Goal: Task Accomplishment & Management: Use online tool/utility

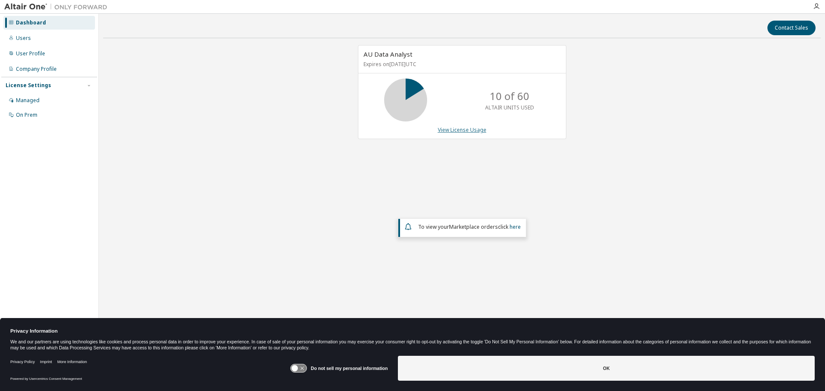
click at [467, 128] on link "View License Usage" at bounding box center [462, 129] width 49 height 7
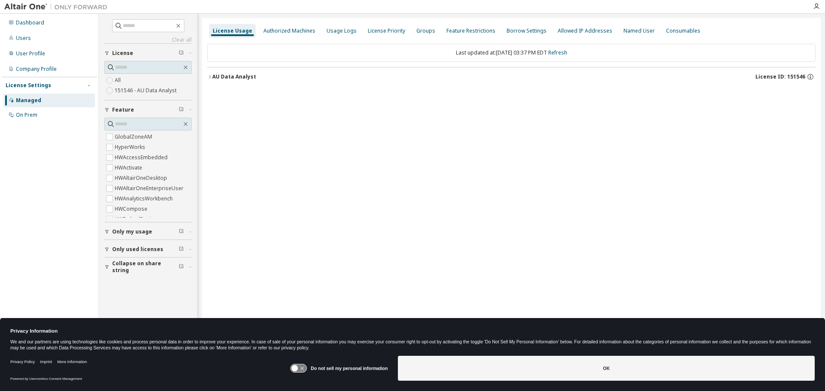
click at [211, 78] on icon "button" at bounding box center [209, 76] width 5 height 5
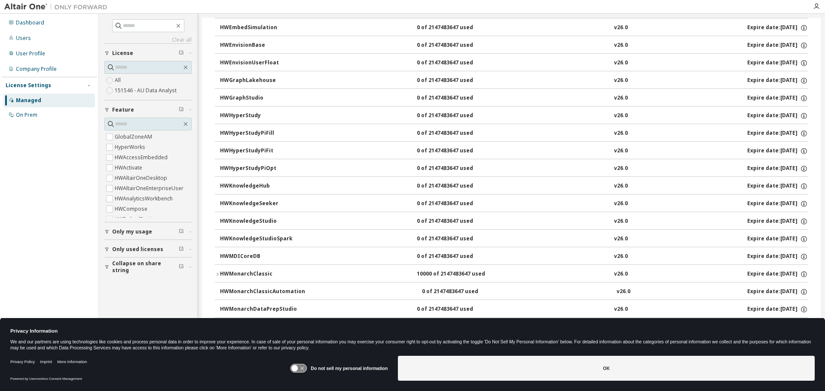
scroll to position [391, 0]
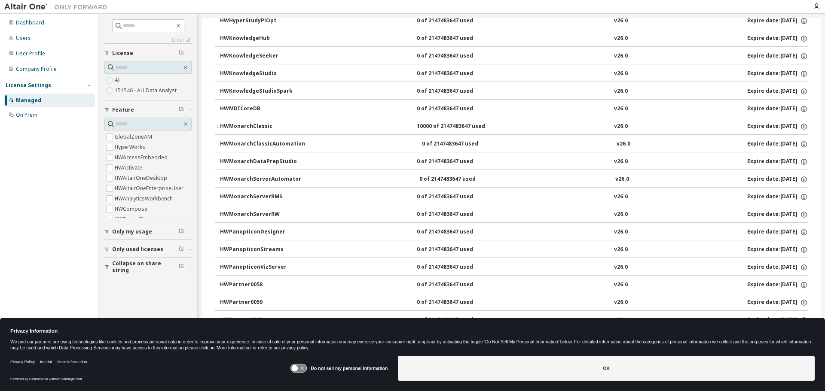
click at [219, 124] on button "HWMonarchClassic 10000 of 2147483647 used v26.0 Expire date: 2026-04-30" at bounding box center [511, 126] width 593 height 19
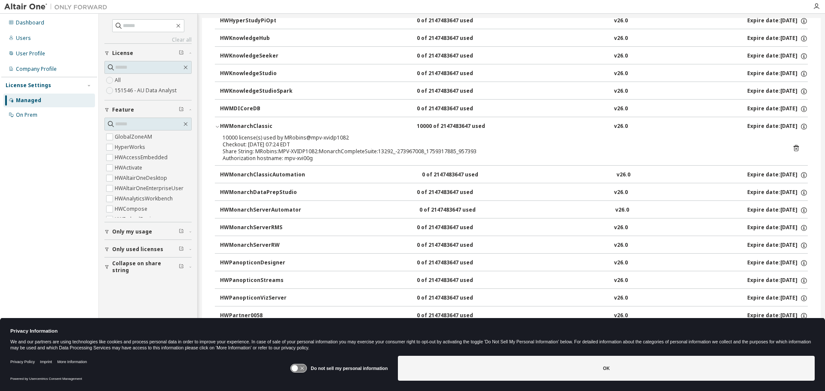
click at [218, 126] on icon "button" at bounding box center [217, 126] width 5 height 5
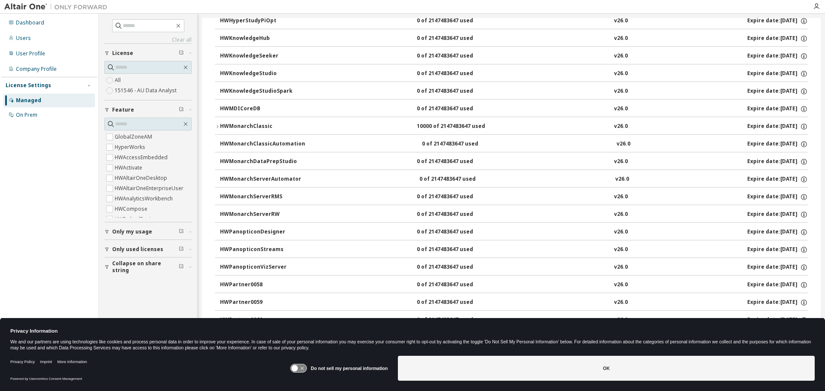
click at [218, 125] on icon "button" at bounding box center [217, 126] width 5 height 5
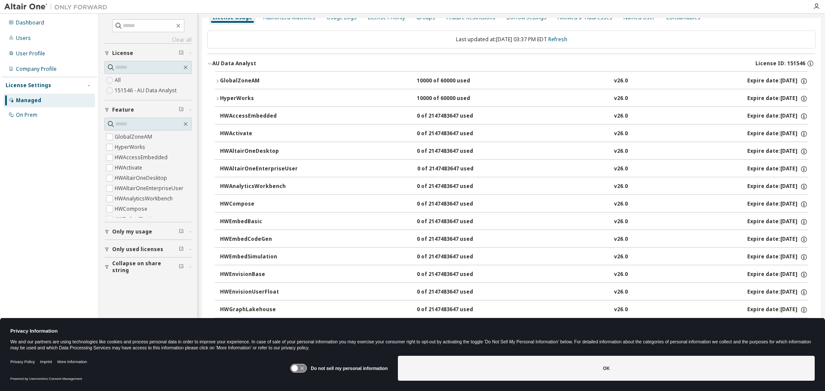
scroll to position [0, 0]
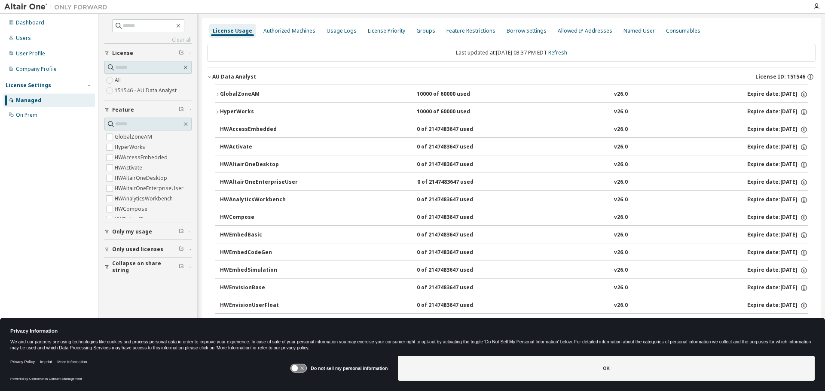
click at [133, 247] on span "Only used licenses" at bounding box center [137, 249] width 51 height 7
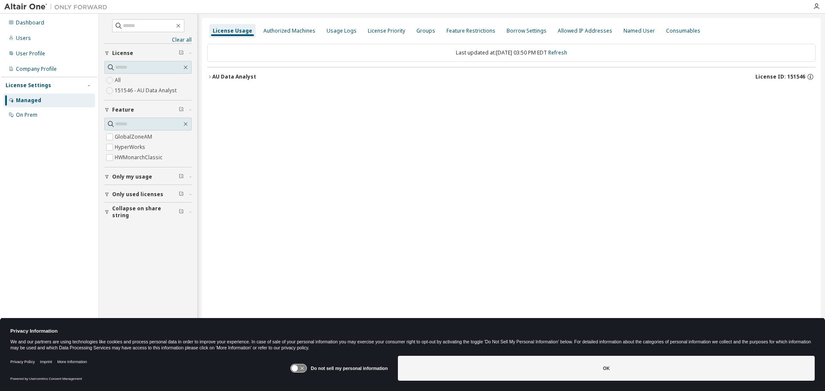
click at [230, 77] on div "AU Data Analyst" at bounding box center [234, 76] width 44 height 7
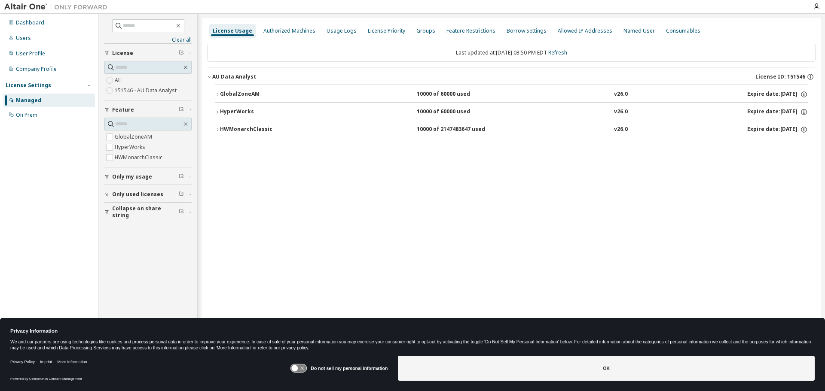
click at [216, 127] on icon "button" at bounding box center [217, 129] width 5 height 5
